Goal: Check status: Check status

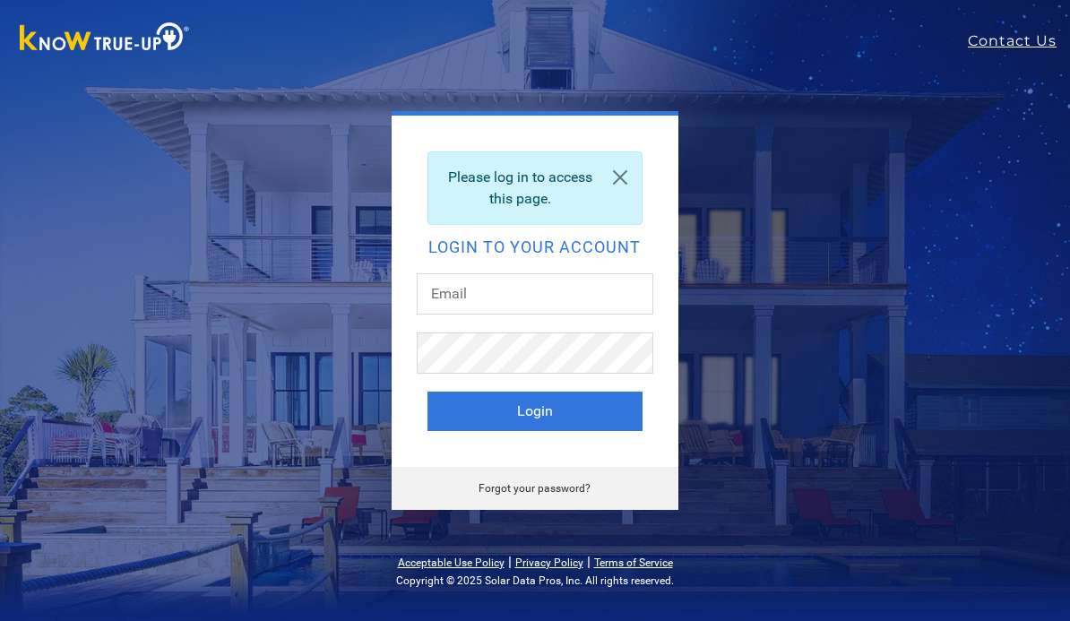
scroll to position [123, 0]
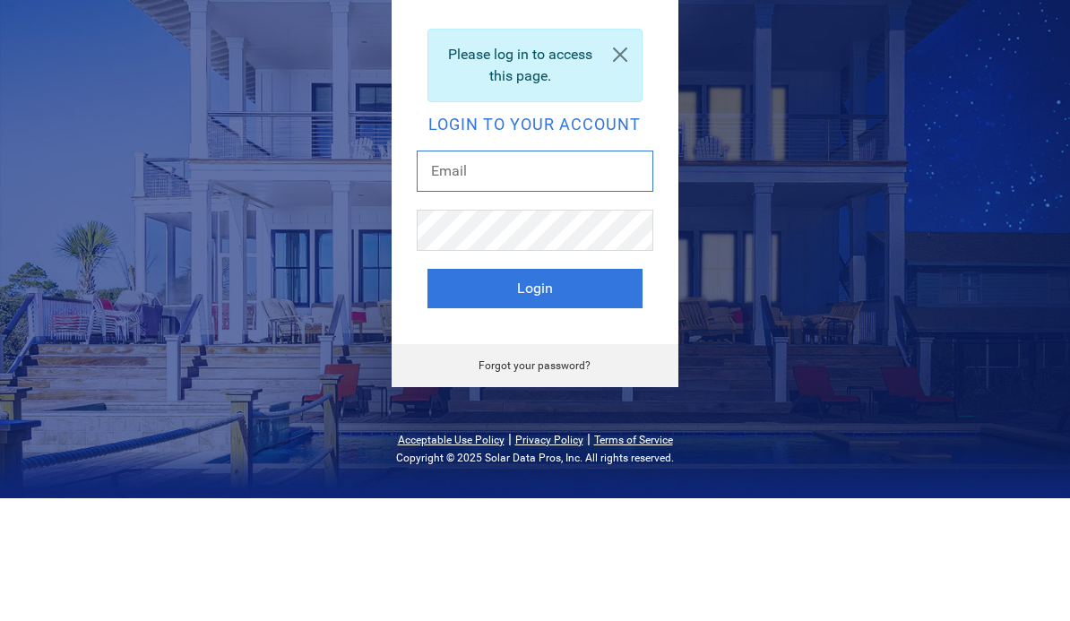
type input "[PERSON_NAME][EMAIL_ADDRESS][DOMAIN_NAME]"
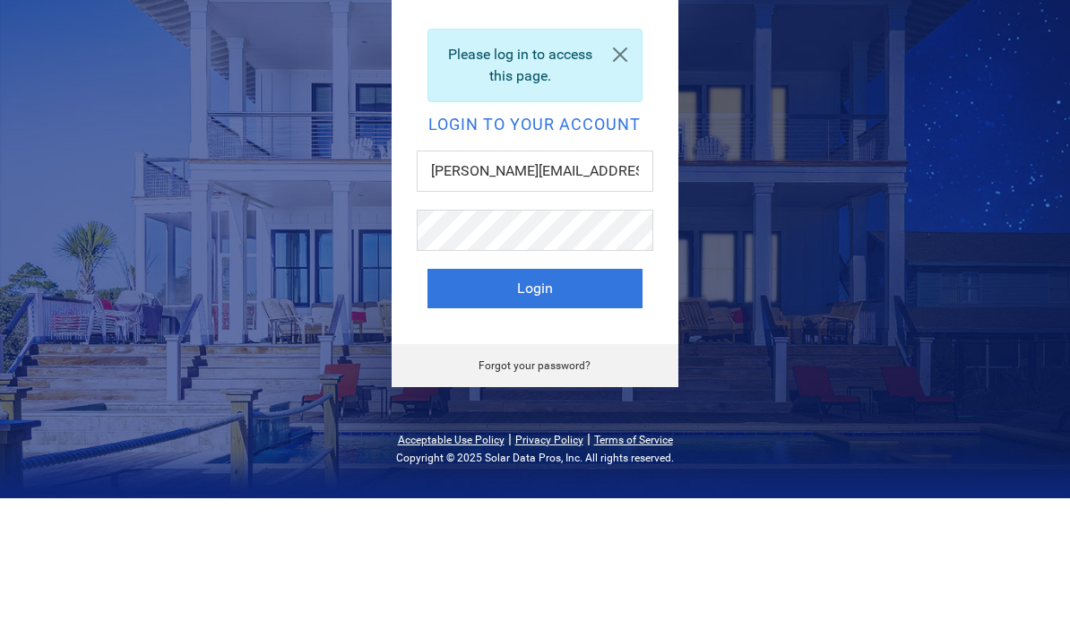
click at [534, 392] on button "Login" at bounding box center [535, 411] width 215 height 39
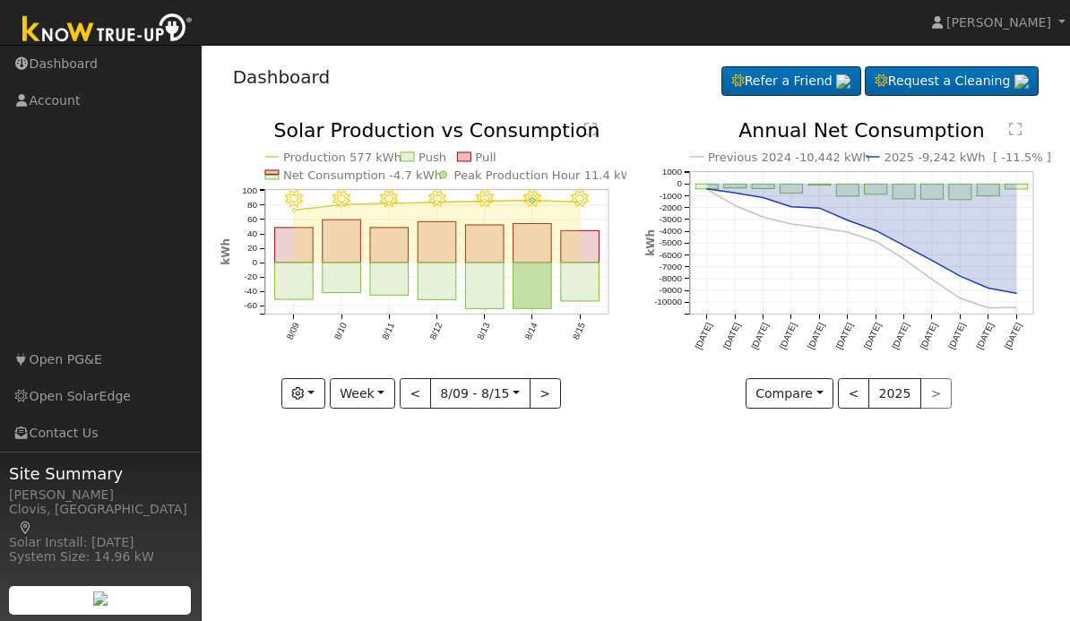
click at [325, 397] on button "button" at bounding box center [303, 393] width 44 height 30
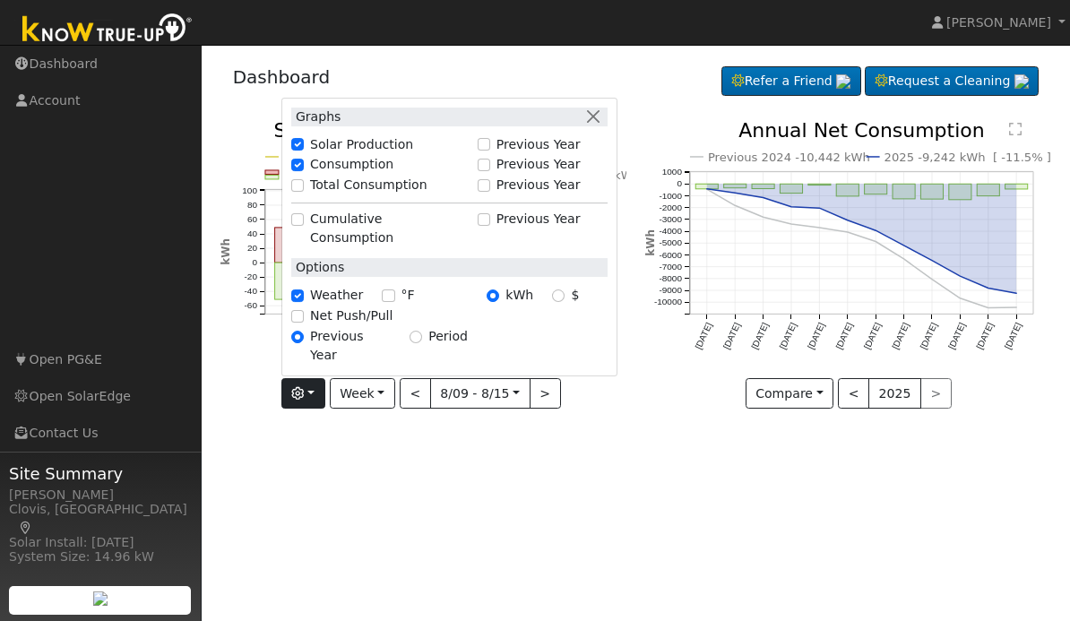
click at [366, 325] on label "Net Push/Pull" at bounding box center [351, 316] width 82 height 19
click at [304, 323] on input "Net Push/Pull" at bounding box center [297, 316] width 13 height 13
checkbox input "true"
click at [647, 484] on div "User Profile First name Last name Email Email Notifications No Emails No Emails…" at bounding box center [636, 333] width 869 height 576
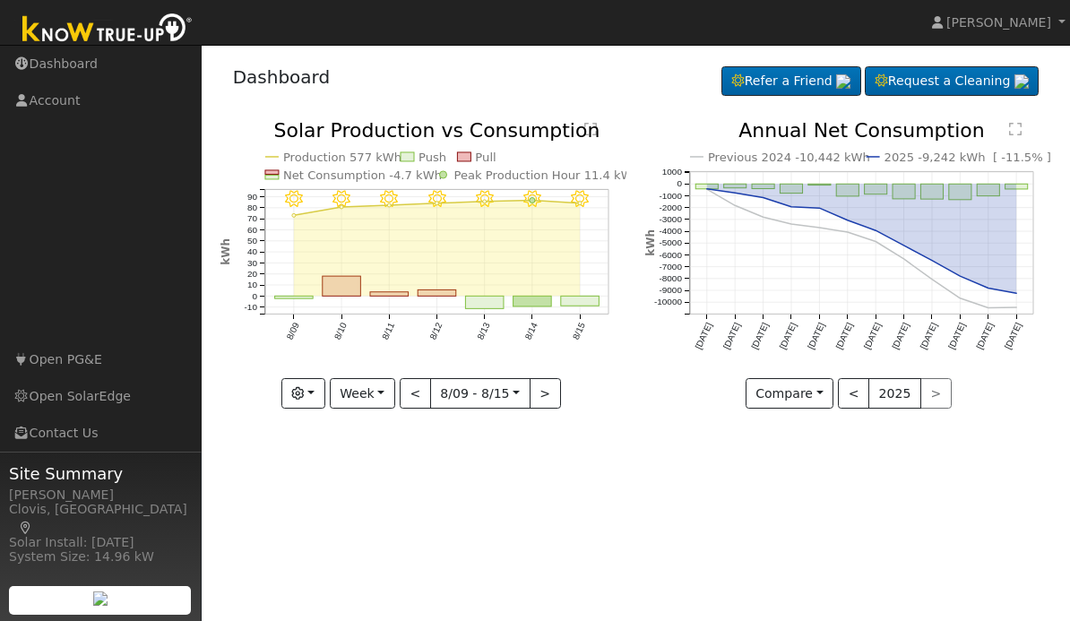
click at [480, 297] on rect "onclick=""" at bounding box center [484, 303] width 39 height 13
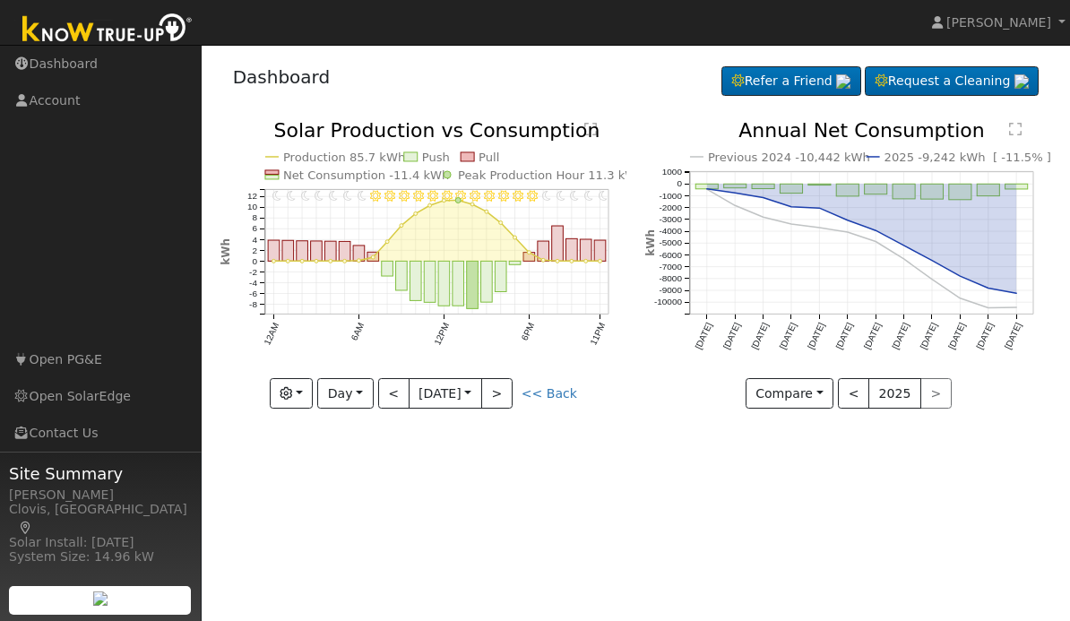
click at [513, 393] on button ">" at bounding box center [496, 393] width 31 height 30
click at [513, 395] on button ">" at bounding box center [496, 393] width 31 height 30
click at [404, 392] on button "<" at bounding box center [393, 393] width 31 height 30
click at [510, 397] on button ">" at bounding box center [496, 393] width 31 height 30
click at [503, 395] on button ">" at bounding box center [496, 393] width 31 height 30
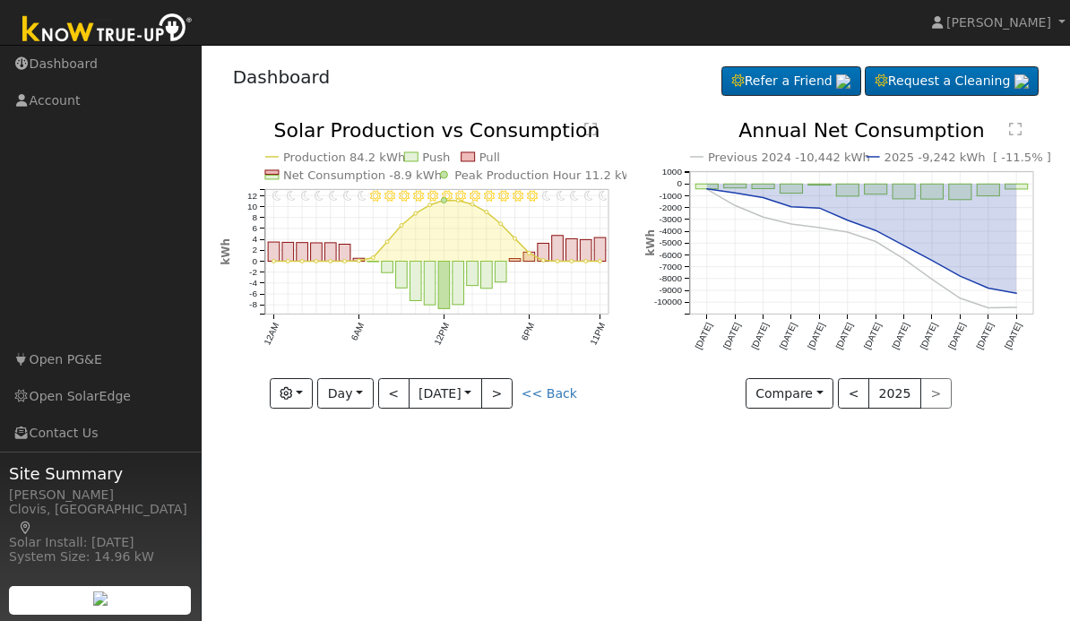
type input "[DATE]"
